Goal: Obtain resource: Download file/media

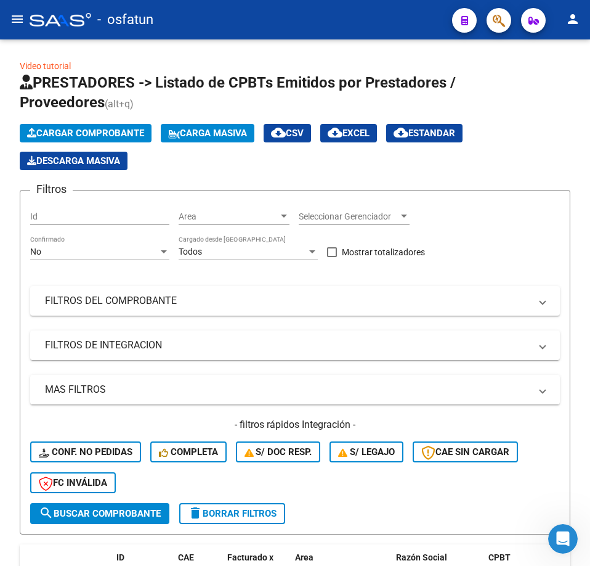
click at [504, 28] on span "button" at bounding box center [499, 20] width 12 height 25
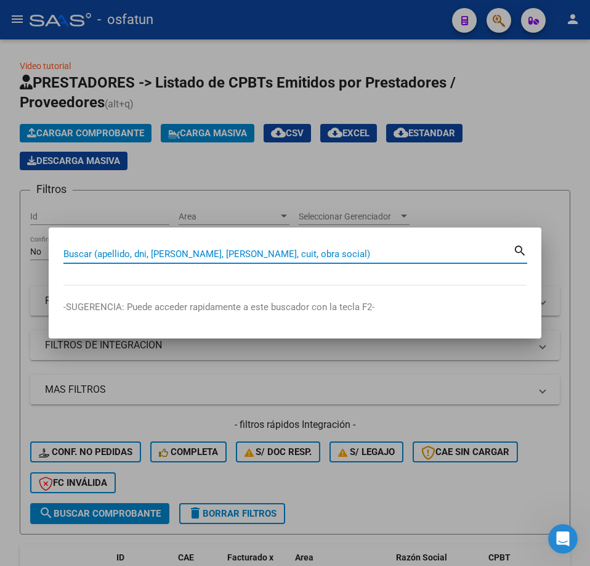
paste input "20308373151"
type input "20308373151"
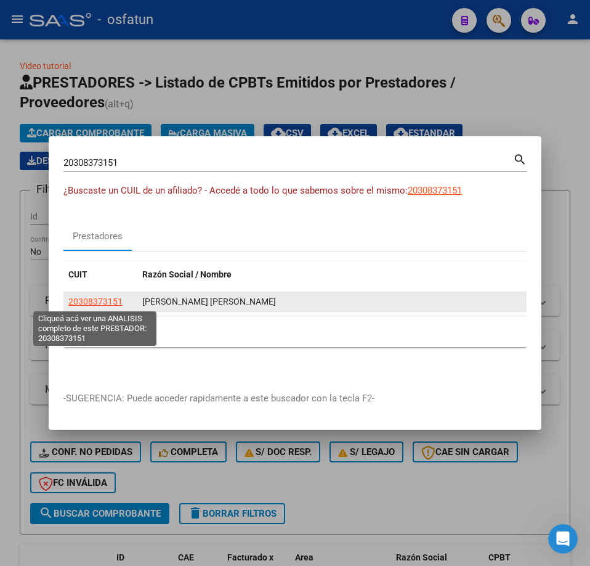
click at [109, 302] on span "20308373151" at bounding box center [95, 301] width 54 height 10
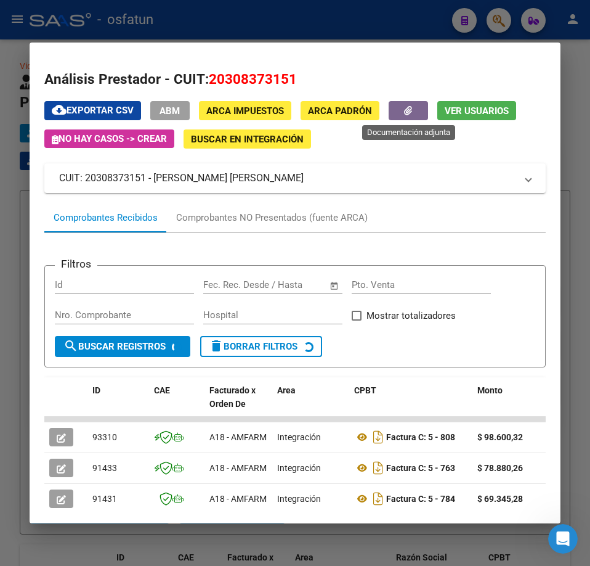
click at [400, 108] on button "button" at bounding box center [408, 110] width 39 height 19
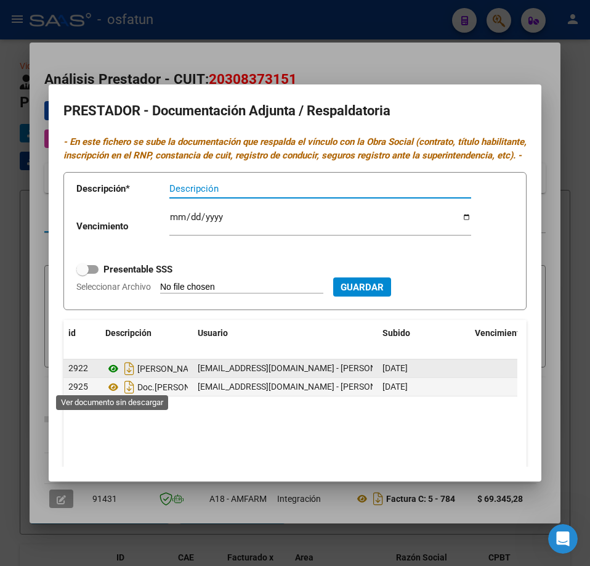
click at [112, 376] on icon at bounding box center [113, 368] width 16 height 15
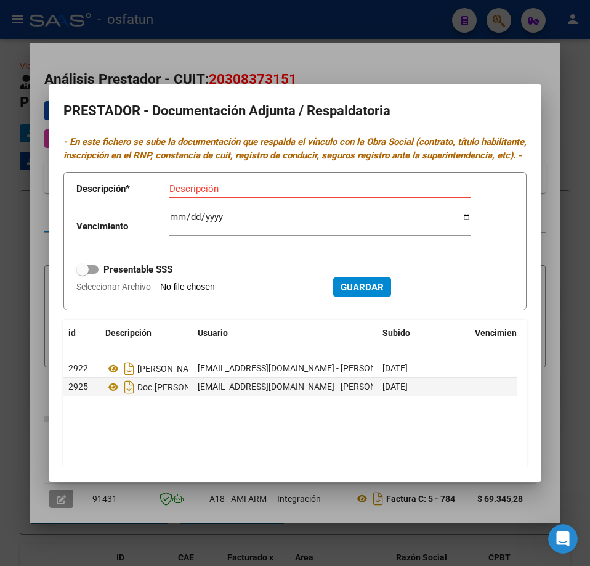
click at [470, 51] on div at bounding box center [295, 283] width 590 height 566
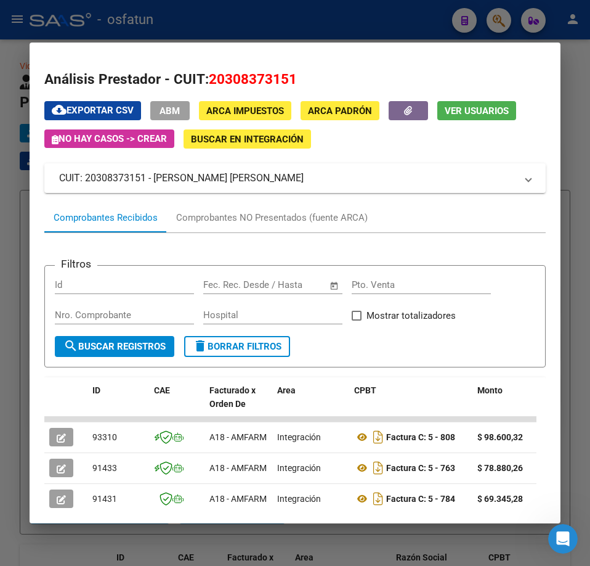
click at [498, 26] on div at bounding box center [295, 283] width 590 height 566
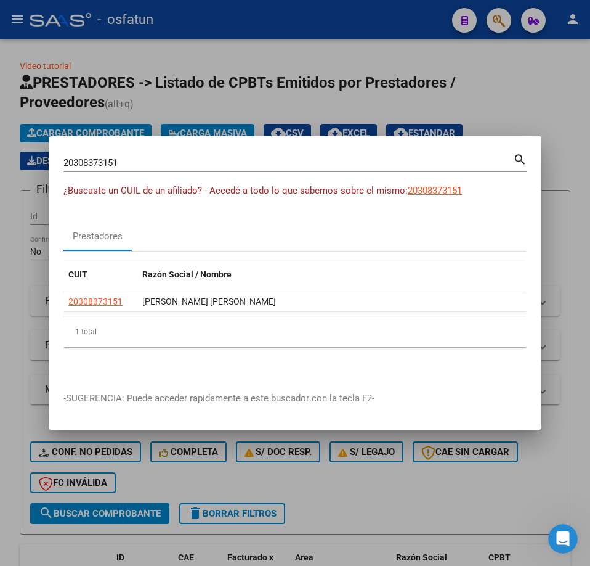
click at [499, 24] on div at bounding box center [295, 283] width 590 height 566
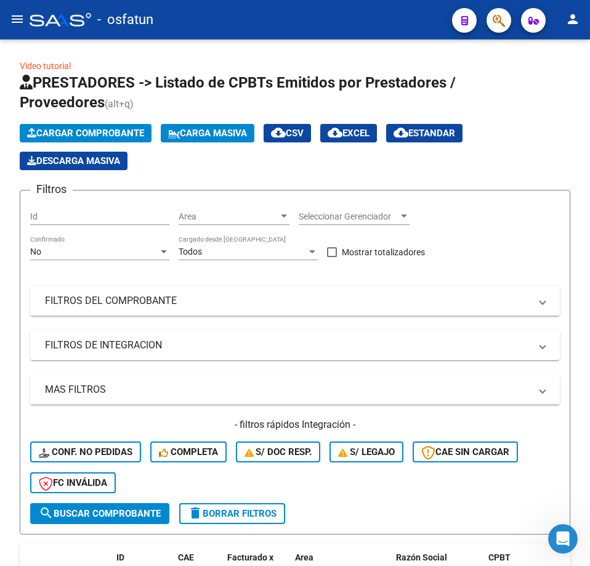
click at [487, 26] on app-search-popup at bounding box center [499, 18] width 25 height 15
click at [492, 27] on button "button" at bounding box center [499, 20] width 25 height 25
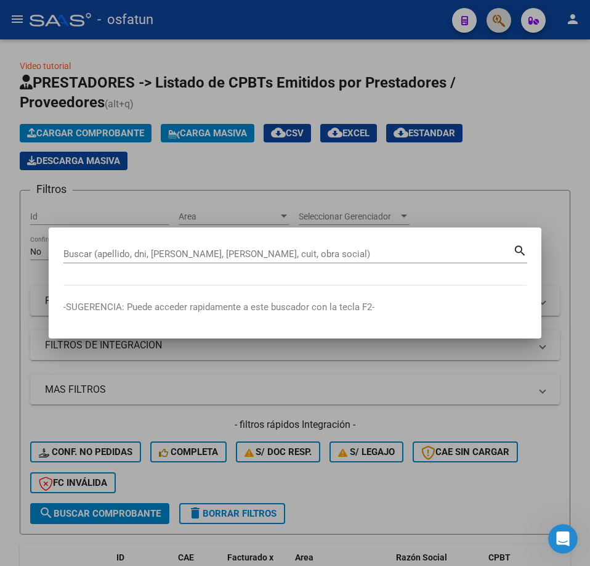
paste input "27399736779"
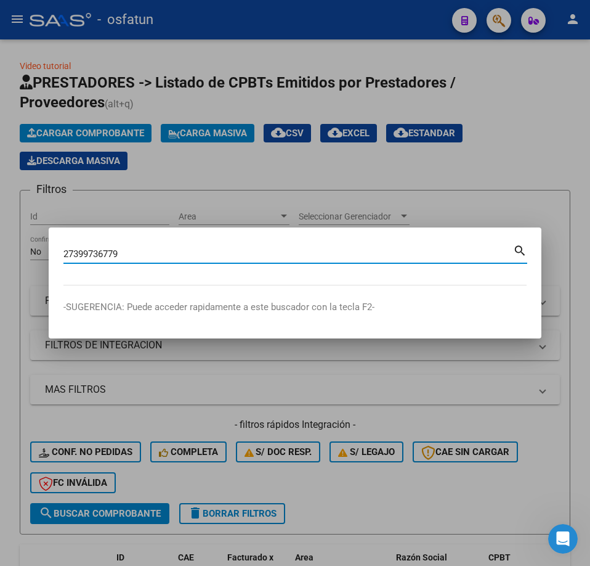
type input "27399736779"
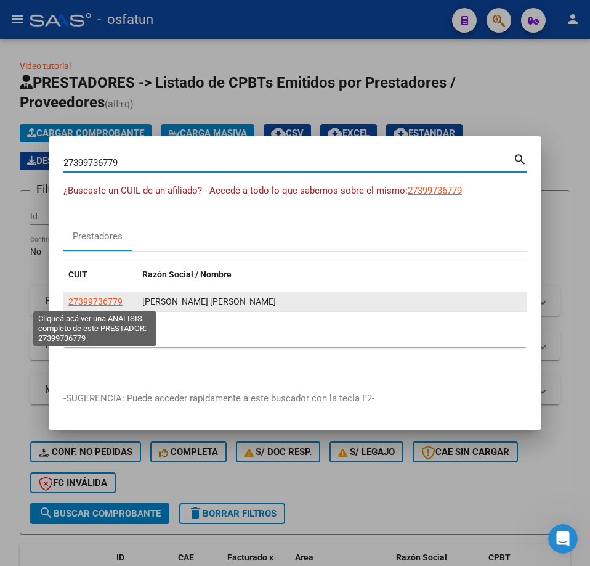
click at [112, 297] on span "27399736779" at bounding box center [95, 301] width 54 height 10
type textarea "27399736779"
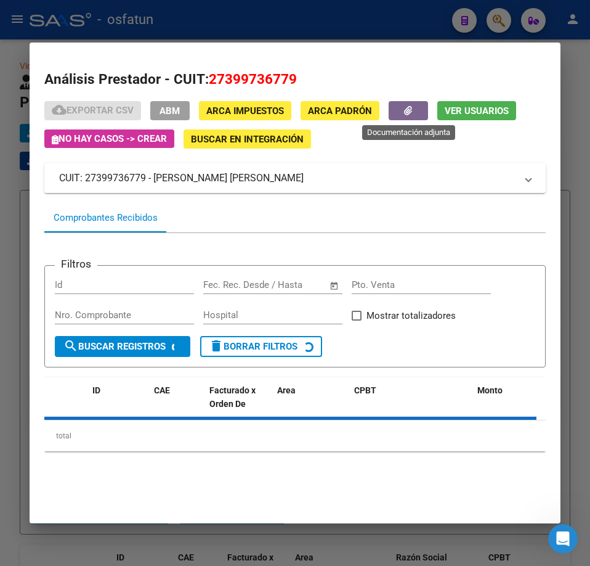
click at [423, 101] on button "button" at bounding box center [408, 110] width 39 height 19
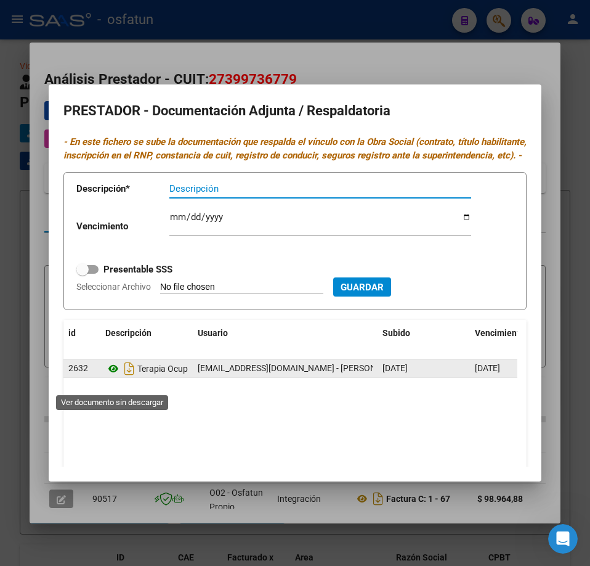
click at [115, 376] on icon at bounding box center [113, 368] width 16 height 15
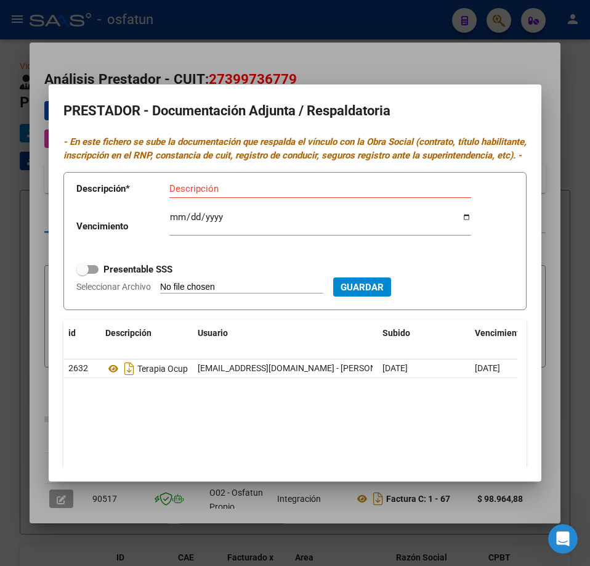
click at [401, 50] on div at bounding box center [295, 283] width 590 height 566
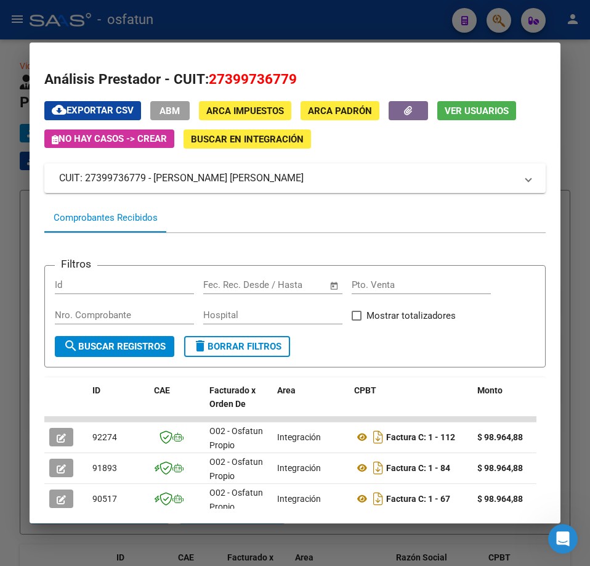
click at [303, 20] on div at bounding box center [295, 283] width 590 height 566
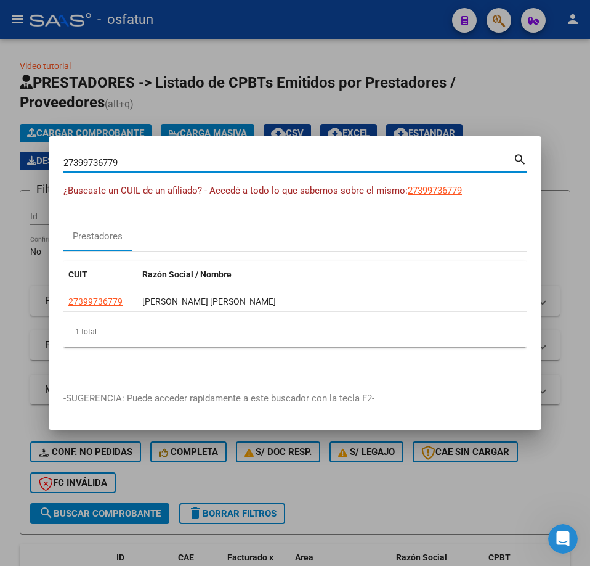
click at [234, 162] on input "27399736779" at bounding box center [288, 162] width 450 height 11
click at [293, 108] on div at bounding box center [295, 283] width 590 height 566
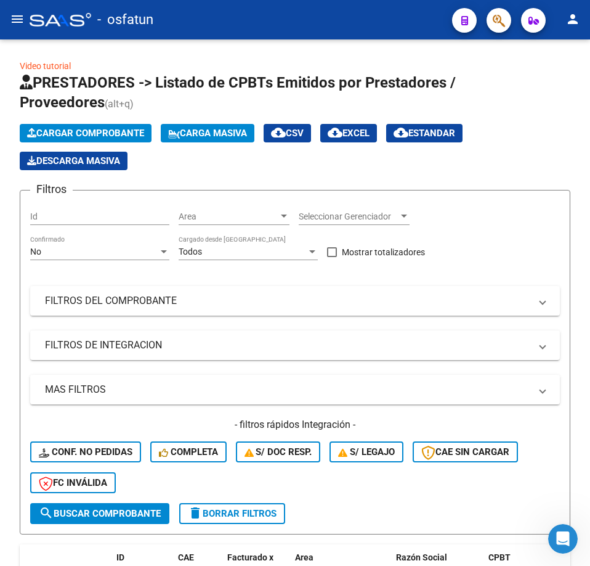
click at [483, 25] on div at bounding box center [494, 19] width 35 height 25
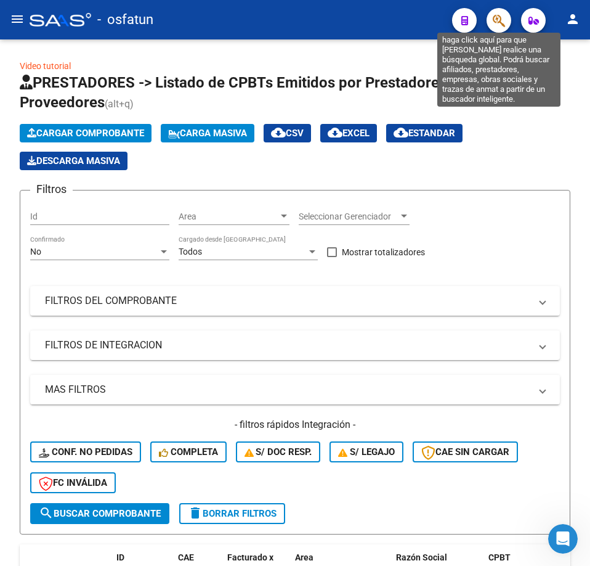
click at [503, 21] on icon "button" at bounding box center [499, 21] width 12 height 14
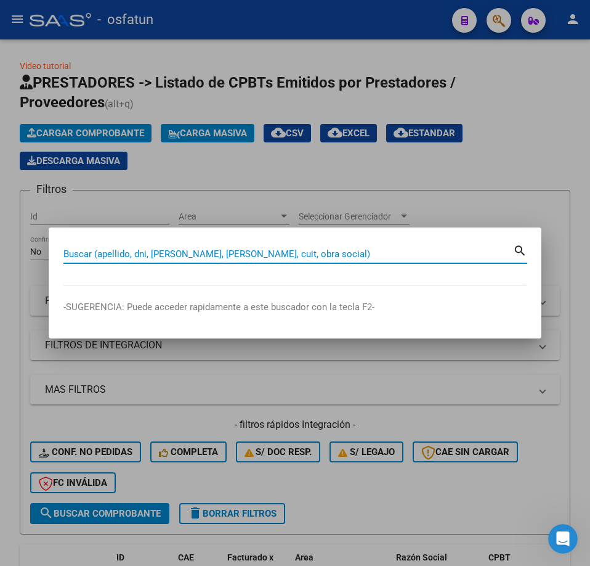
paste input "27365345312"
type input "27365345312"
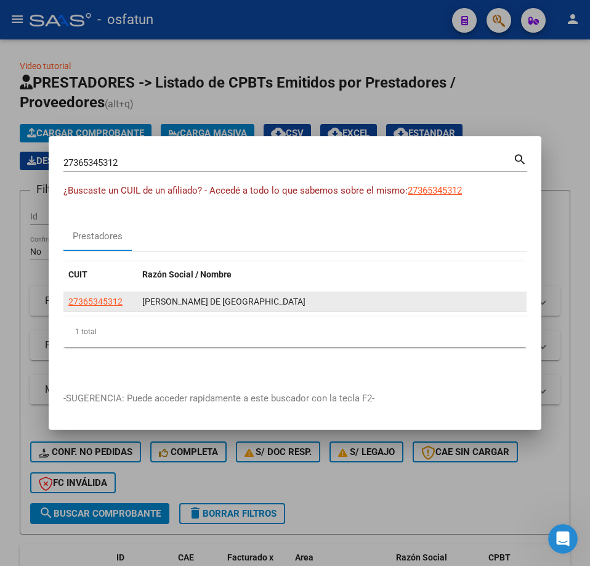
click at [105, 306] on app-link-go-to "27365345312" at bounding box center [95, 302] width 54 height 14
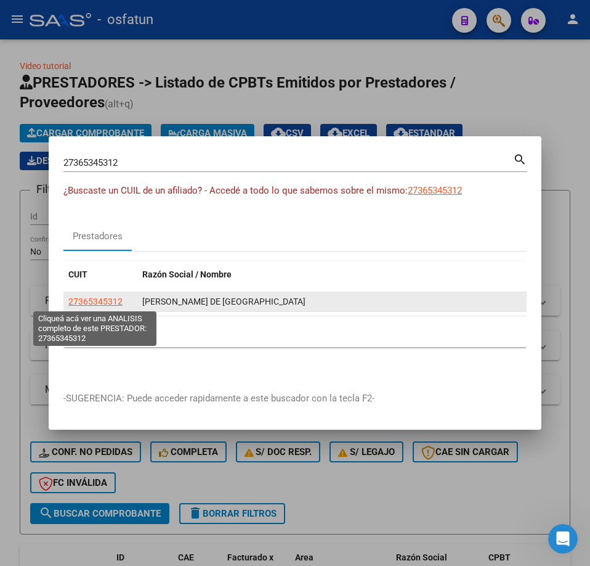
click at [107, 305] on span "27365345312" at bounding box center [95, 301] width 54 height 10
type textarea "27365345312"
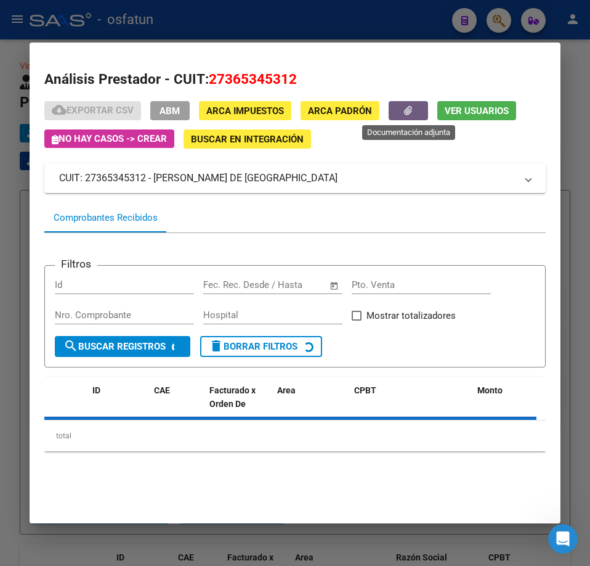
click at [419, 117] on button "button" at bounding box center [408, 110] width 39 height 19
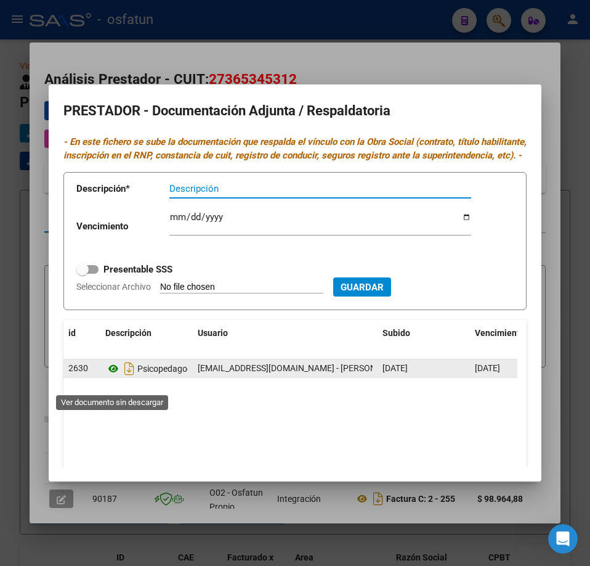
click at [113, 376] on icon at bounding box center [113, 368] width 16 height 15
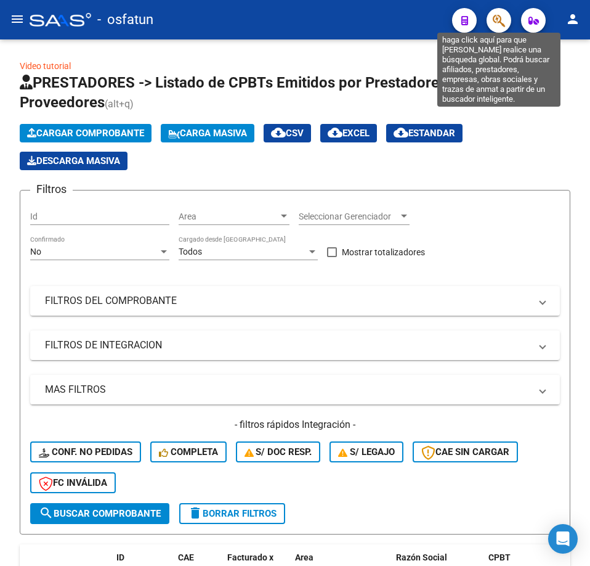
click at [498, 18] on icon "button" at bounding box center [499, 21] width 12 height 14
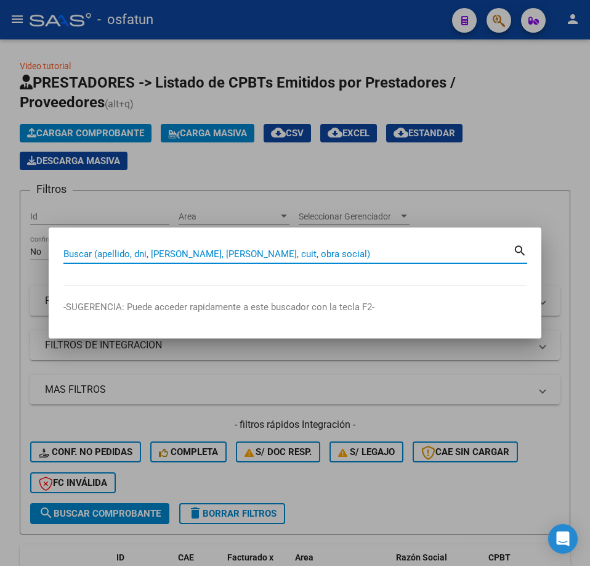
click at [321, 256] on input "Buscar (apellido, dni, [PERSON_NAME], [PERSON_NAME], cuit, obra social)" at bounding box center [288, 253] width 450 height 11
paste input "20308373151"
type input "20308373151"
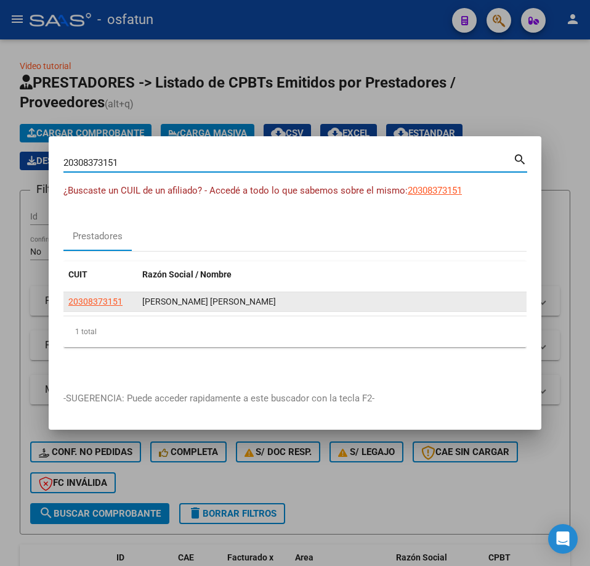
click at [107, 295] on app-link-go-to "20308373151" at bounding box center [95, 302] width 54 height 14
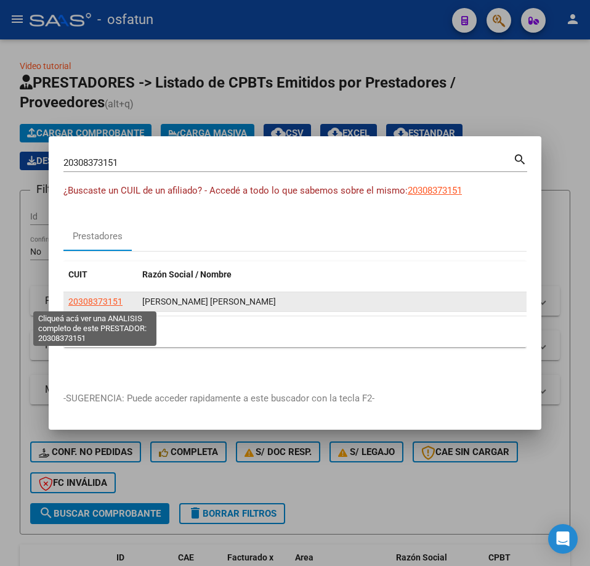
click at [110, 303] on span "20308373151" at bounding box center [95, 301] width 54 height 10
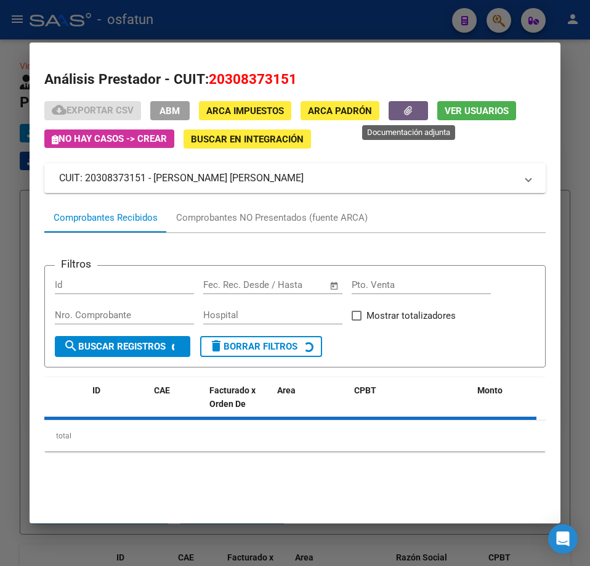
click at [418, 110] on button "button" at bounding box center [408, 110] width 39 height 19
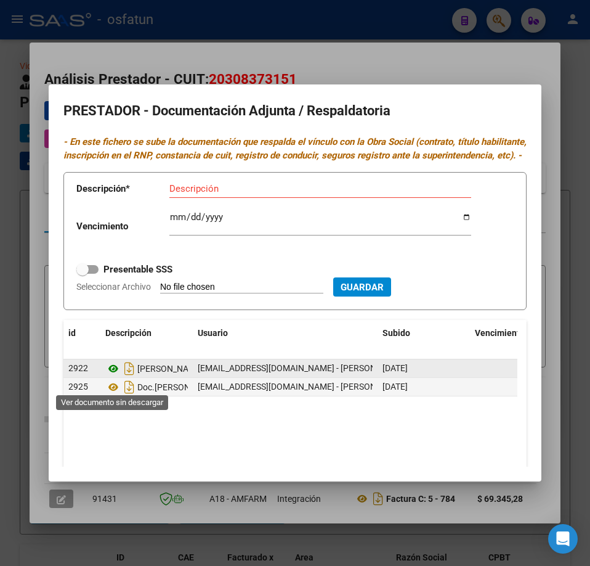
click at [107, 376] on icon at bounding box center [113, 368] width 16 height 15
